Goal: Information Seeking & Learning: Learn about a topic

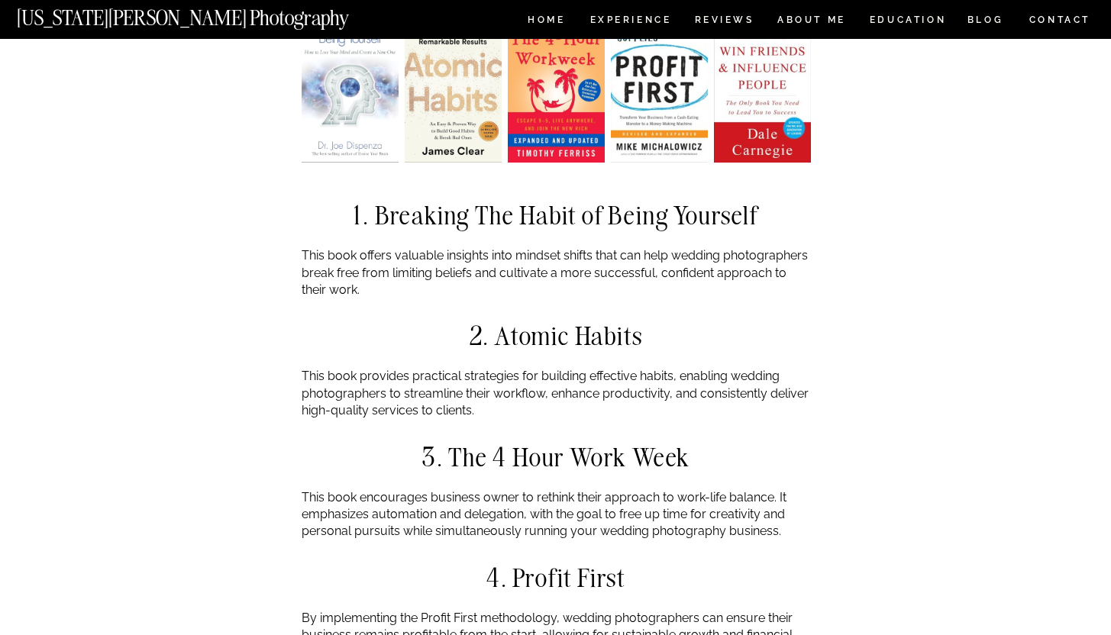
scroll to position [353, 0]
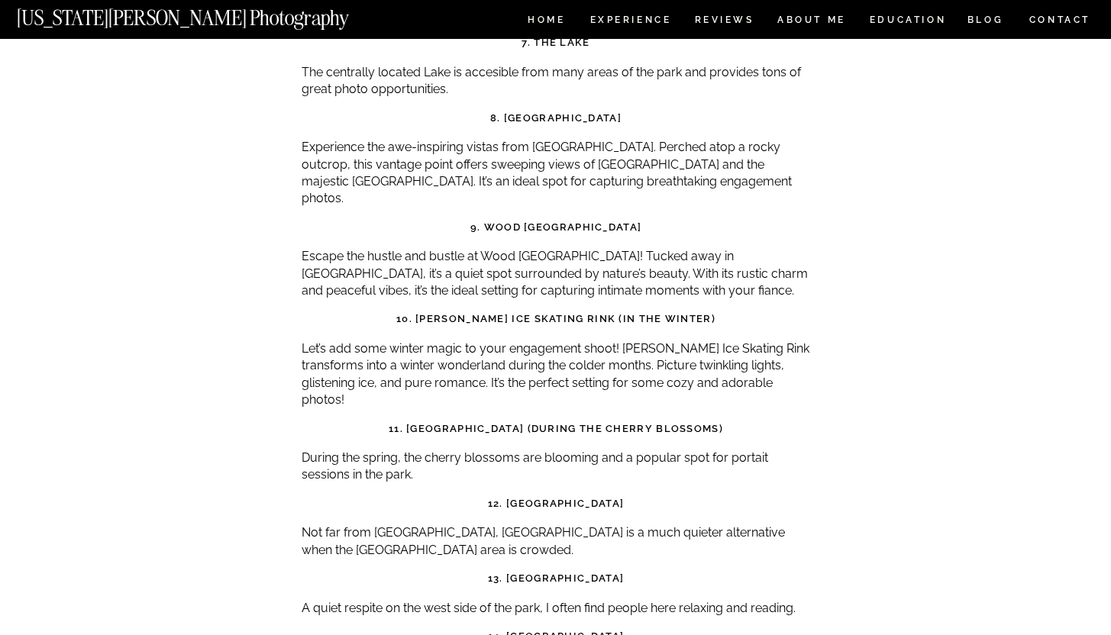
scroll to position [5644, 0]
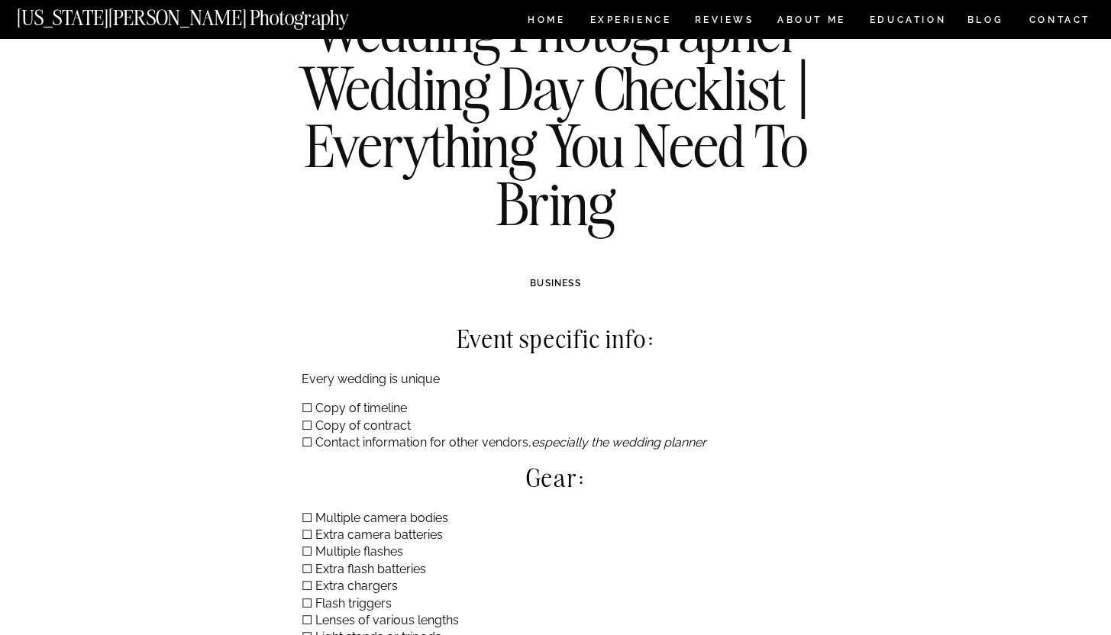
scroll to position [94, 0]
